Goal: Find specific page/section: Find specific page/section

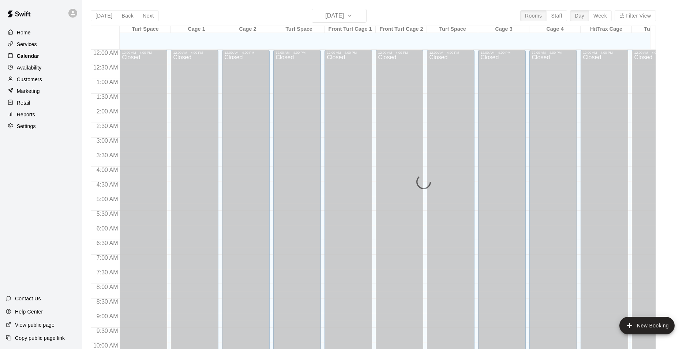
scroll to position [372, 0]
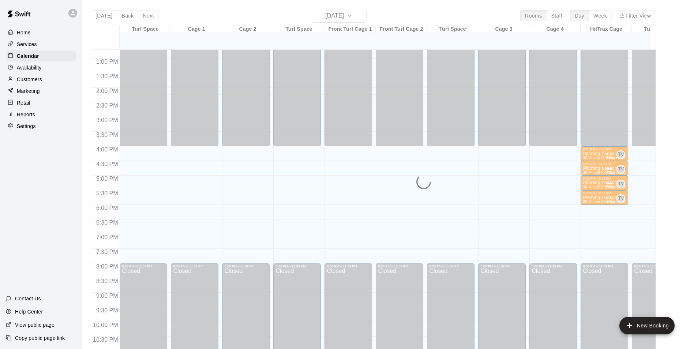
click at [35, 47] on p "Services" at bounding box center [27, 44] width 20 height 7
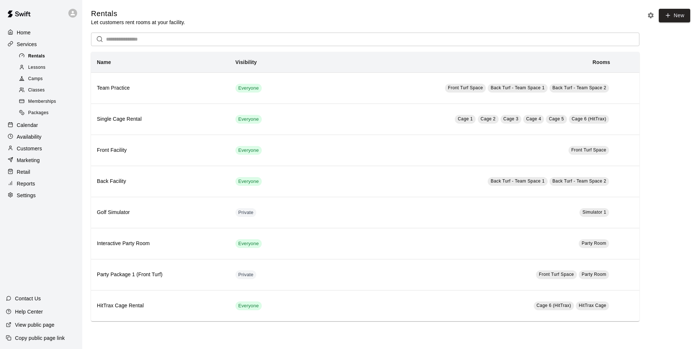
click at [39, 58] on span "Rentals" at bounding box center [36, 56] width 17 height 7
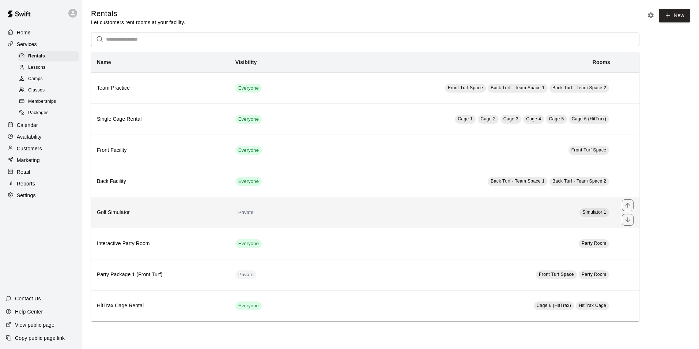
click at [118, 213] on h6 "Golf Simulator" at bounding box center [160, 212] width 127 height 8
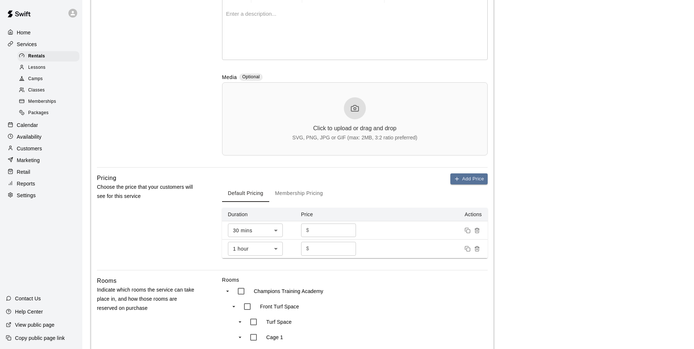
scroll to position [183, 0]
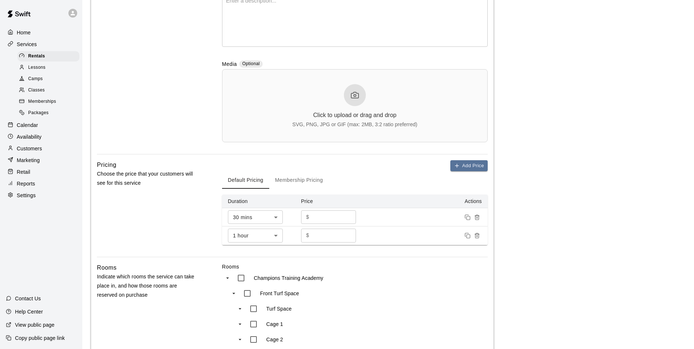
click at [36, 129] on p "Calendar" at bounding box center [27, 124] width 21 height 7
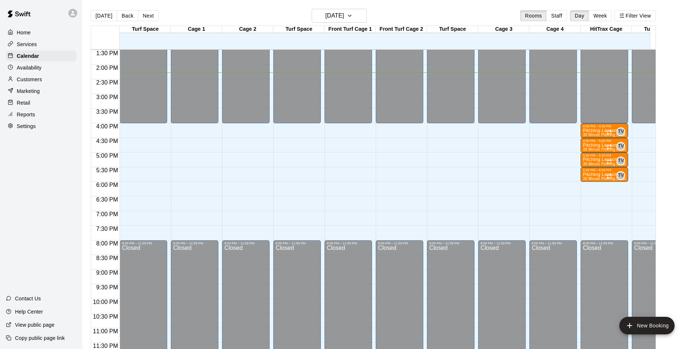
scroll to position [12, 0]
